Goal: Book appointment/travel/reservation

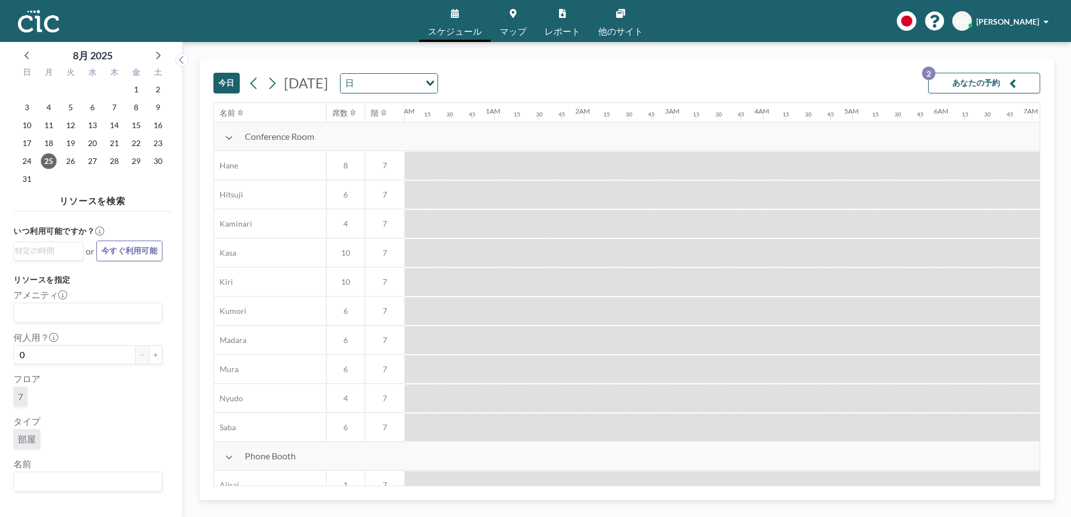
scroll to position [0, 739]
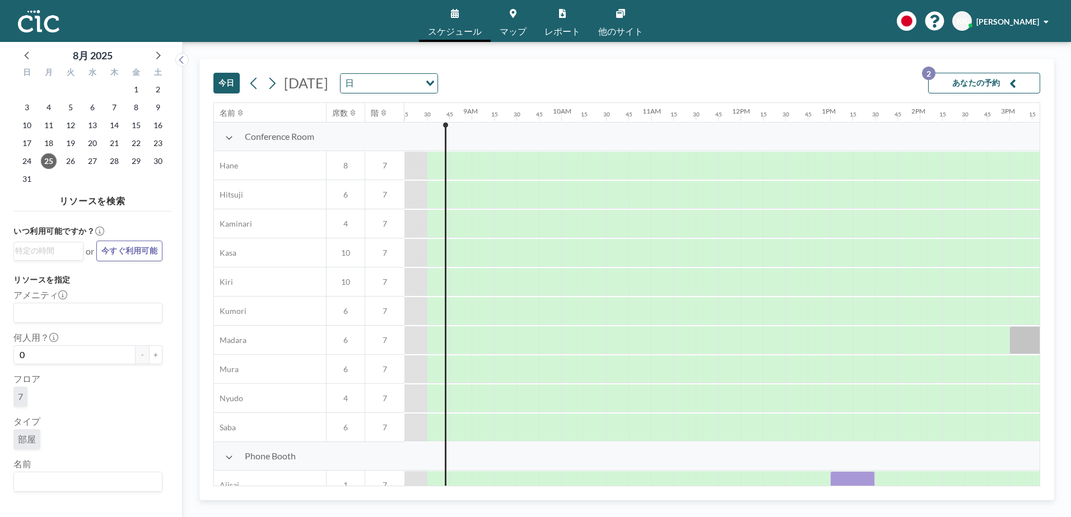
click at [512, 30] on span "マップ" at bounding box center [512, 31] width 27 height 9
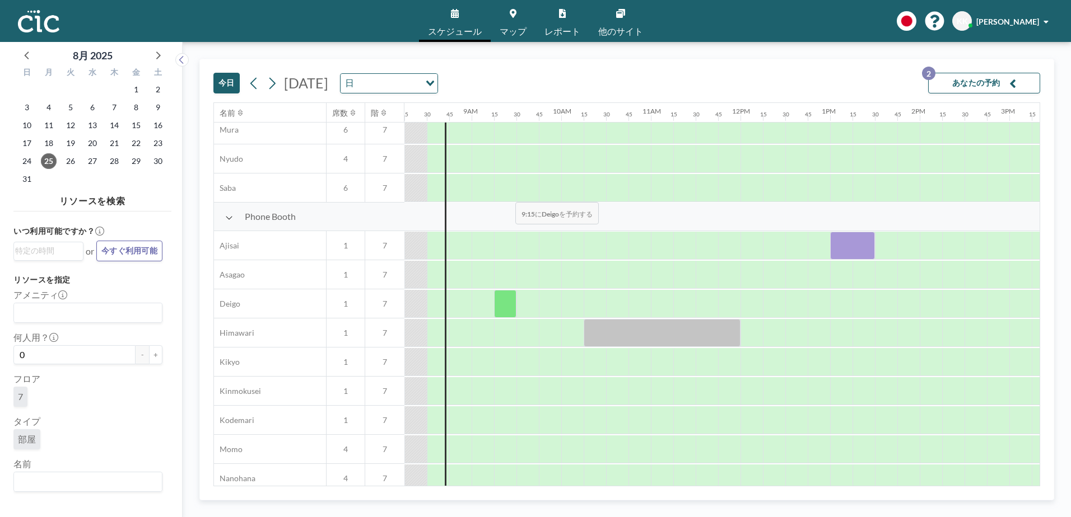
scroll to position [239, 739]
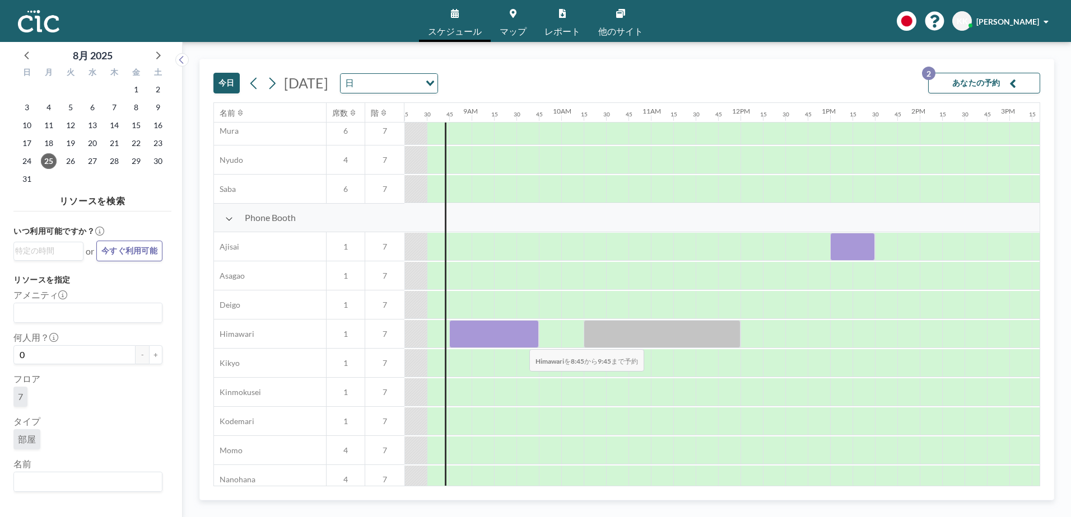
drag, startPoint x: 457, startPoint y: 338, endPoint x: 520, endPoint y: 342, distance: 63.4
click at [520, 342] on div at bounding box center [494, 334] width 90 height 28
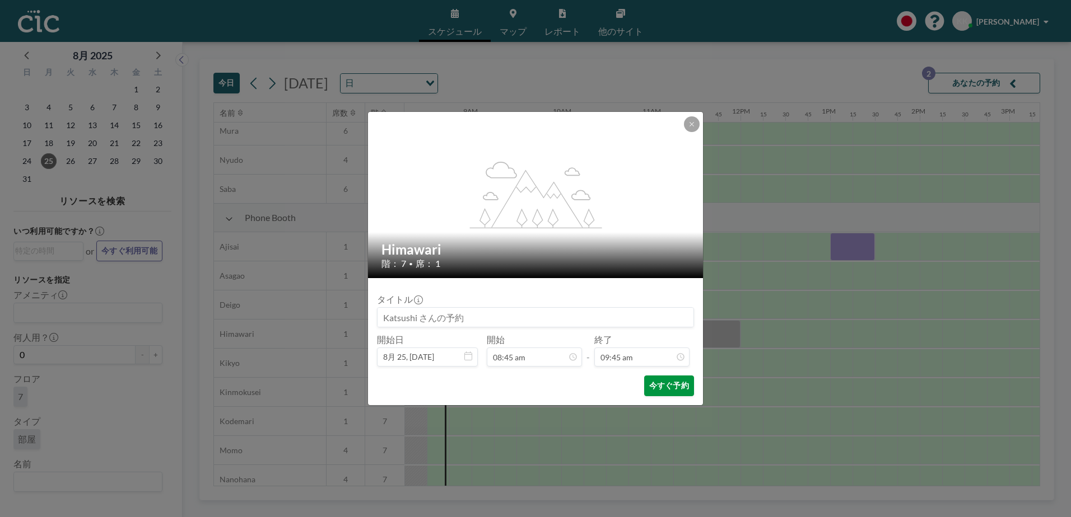
click at [675, 389] on button "今すぐ予約" at bounding box center [669, 386] width 50 height 21
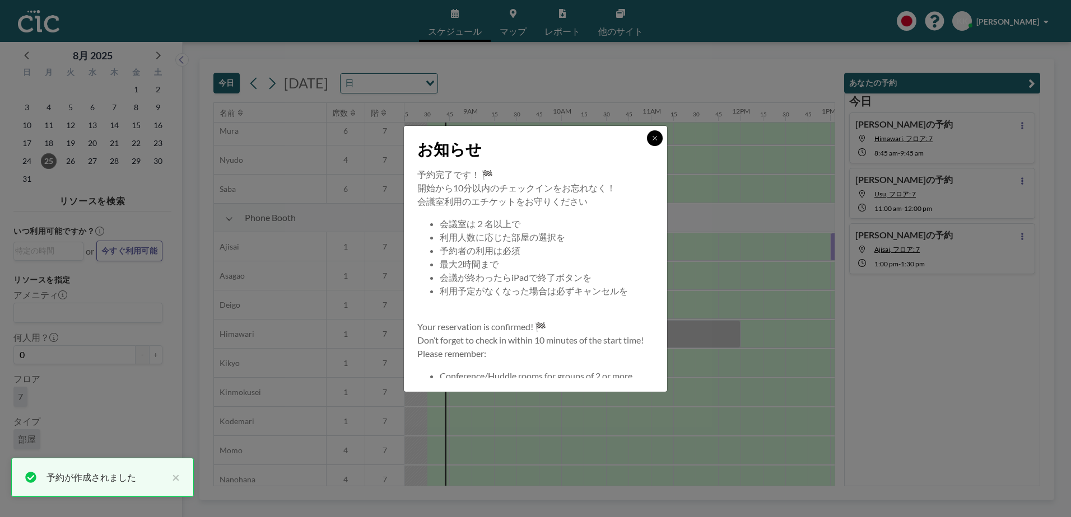
click at [656, 138] on icon at bounding box center [654, 138] width 7 height 7
